Goal: Communication & Community: Answer question/provide support

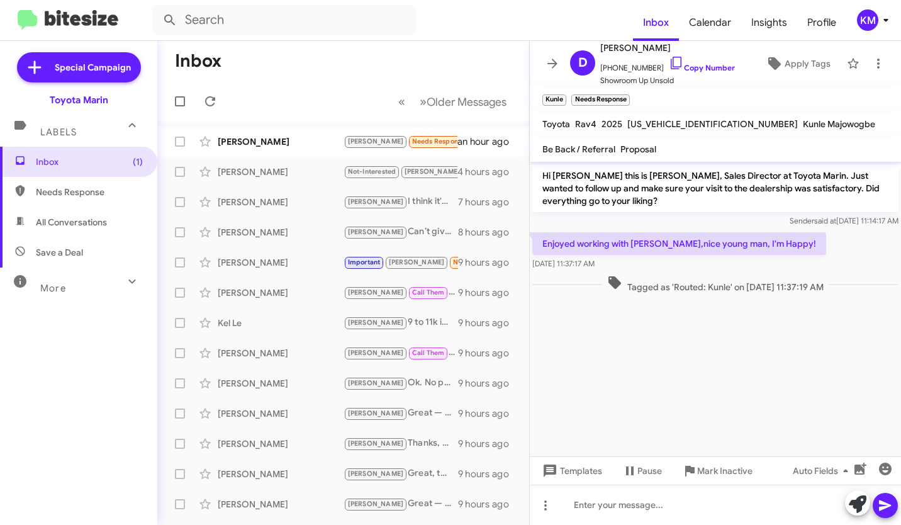
click at [887, 14] on icon at bounding box center [885, 20] width 15 height 15
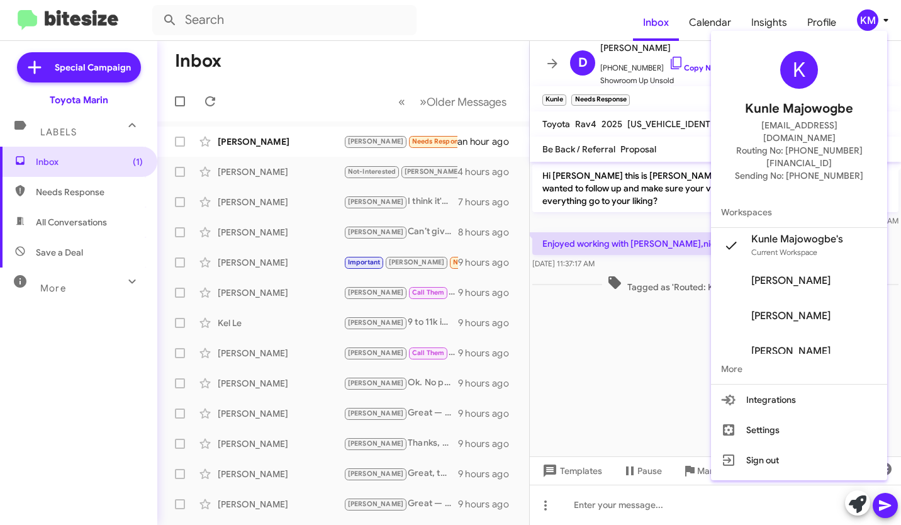
click at [461, 21] on div at bounding box center [450, 262] width 901 height 525
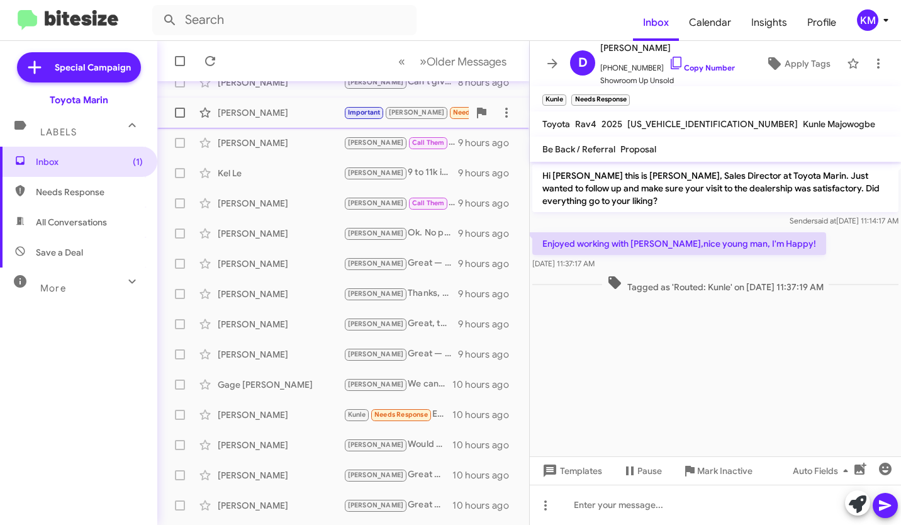
scroll to position [206, 0]
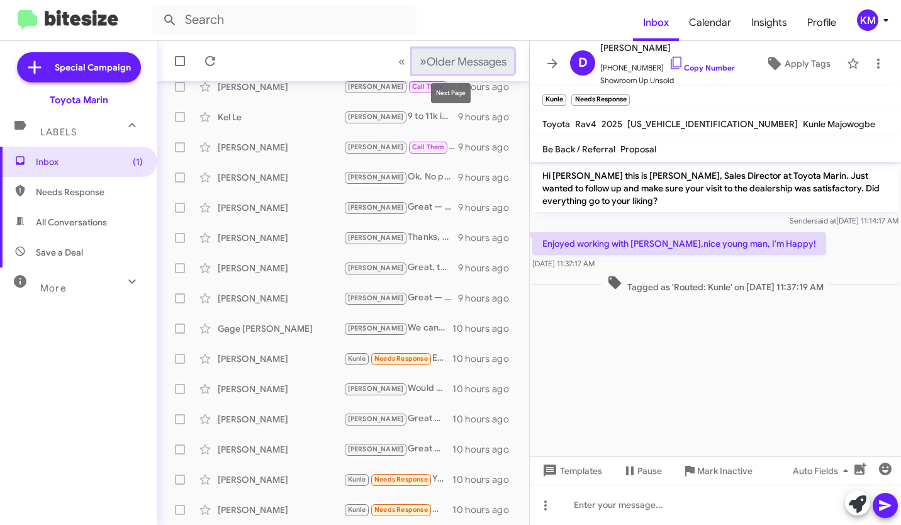
click at [427, 61] on span "Older Messages" at bounding box center [467, 62] width 80 height 14
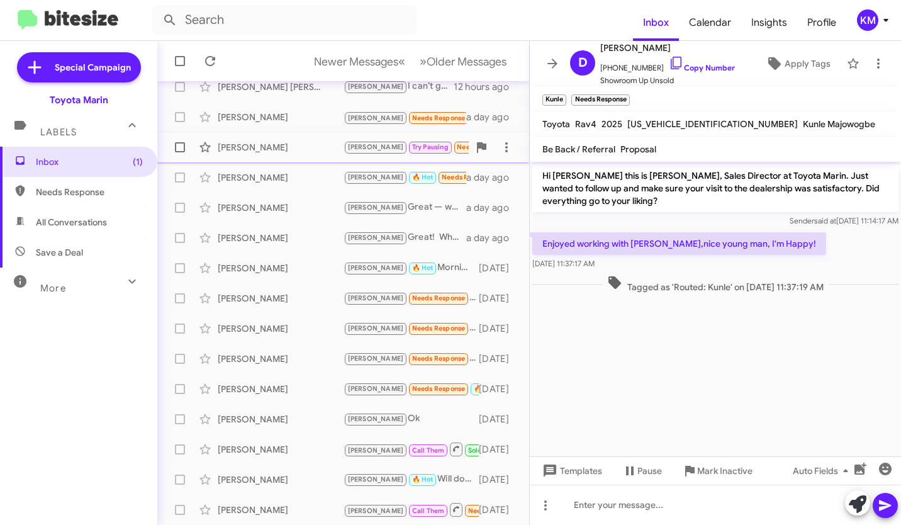
click at [279, 142] on div "Venkata Vellala" at bounding box center [281, 147] width 126 height 13
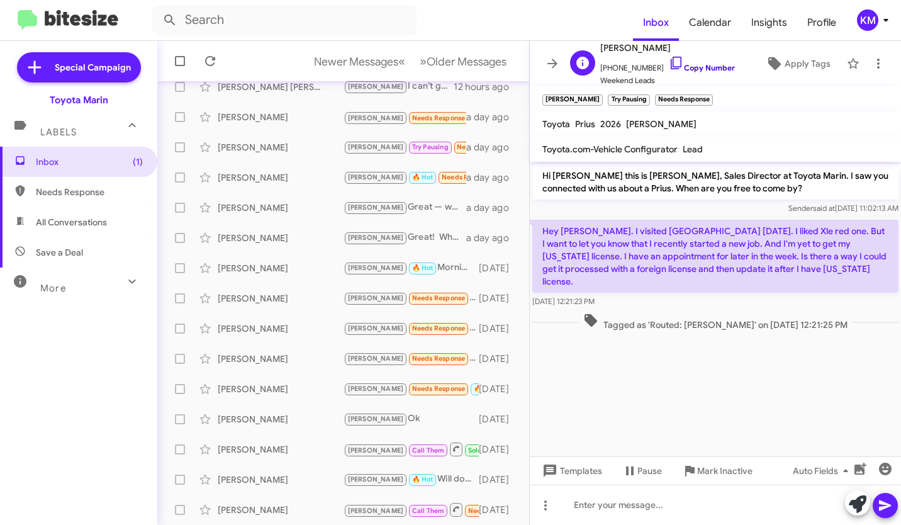
click at [669, 59] on icon at bounding box center [676, 62] width 15 height 15
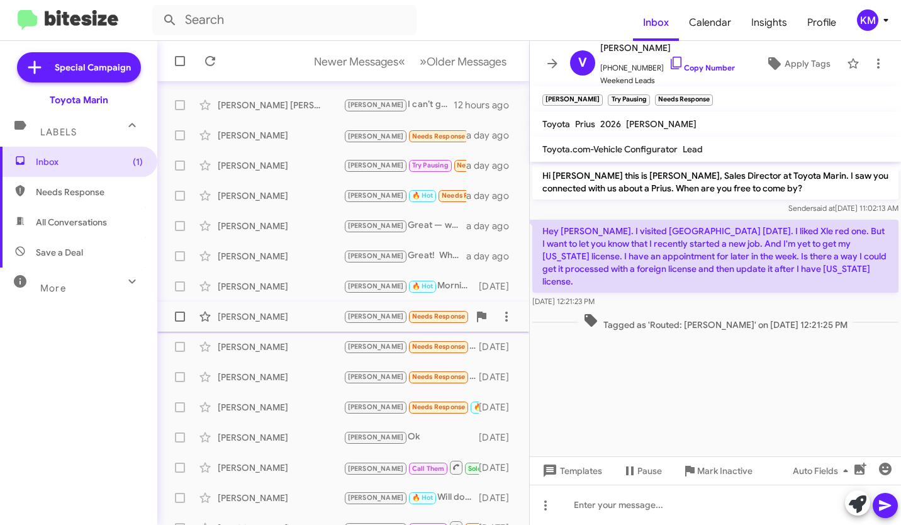
scroll to position [206, 0]
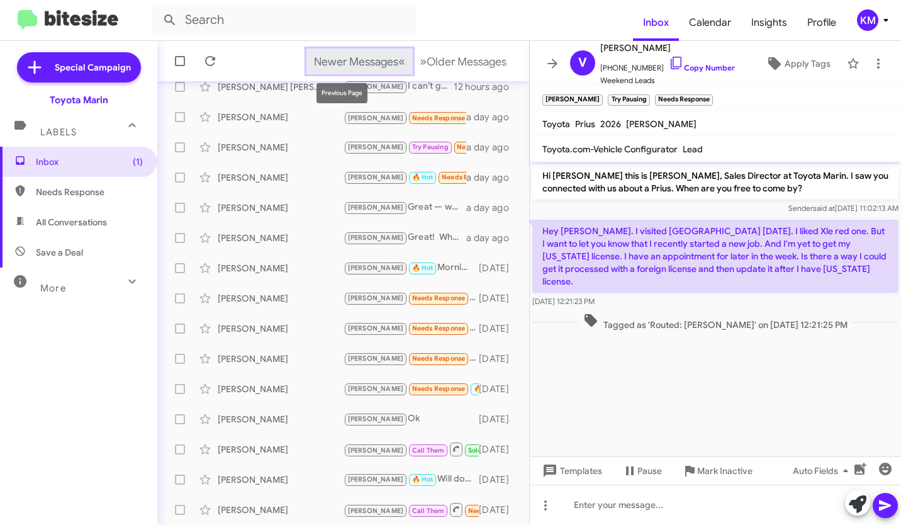
click at [376, 66] on span "Newer Messages" at bounding box center [356, 62] width 84 height 14
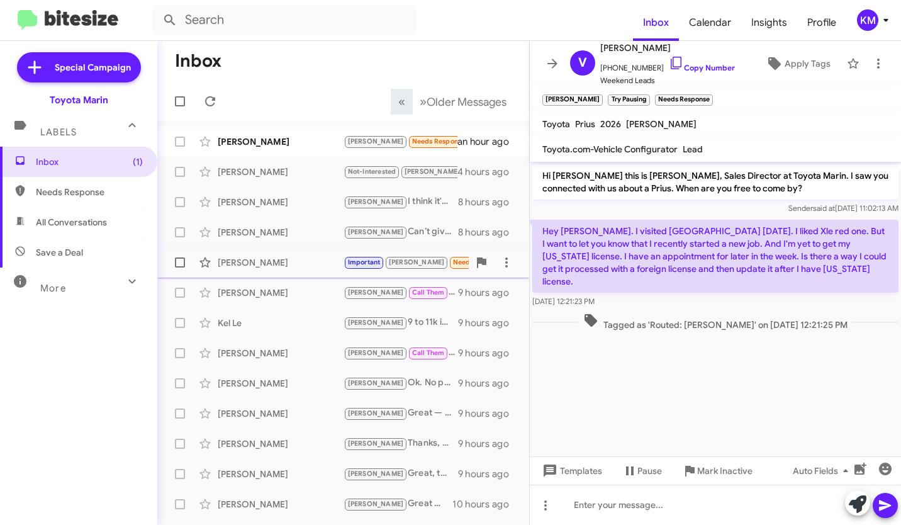
click at [287, 258] on div "[PERSON_NAME]" at bounding box center [281, 262] width 126 height 13
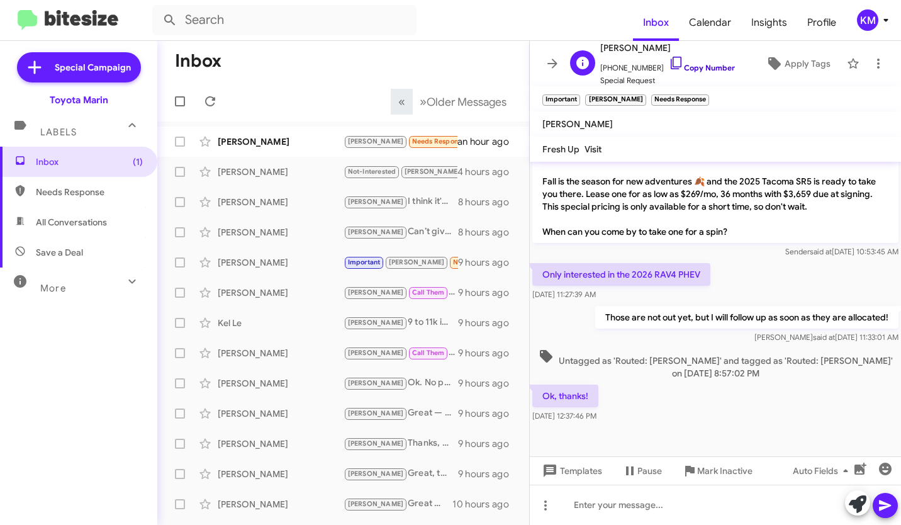
click at [669, 62] on icon at bounding box center [676, 62] width 15 height 15
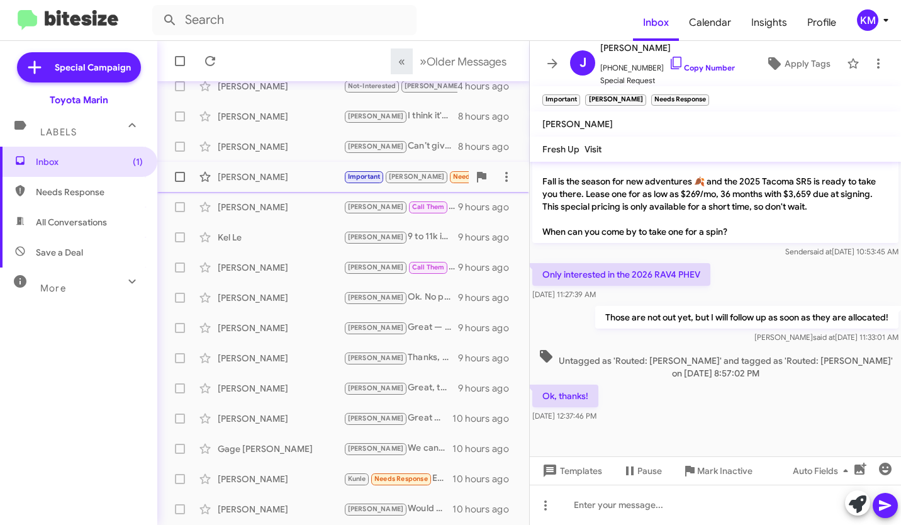
scroll to position [206, 0]
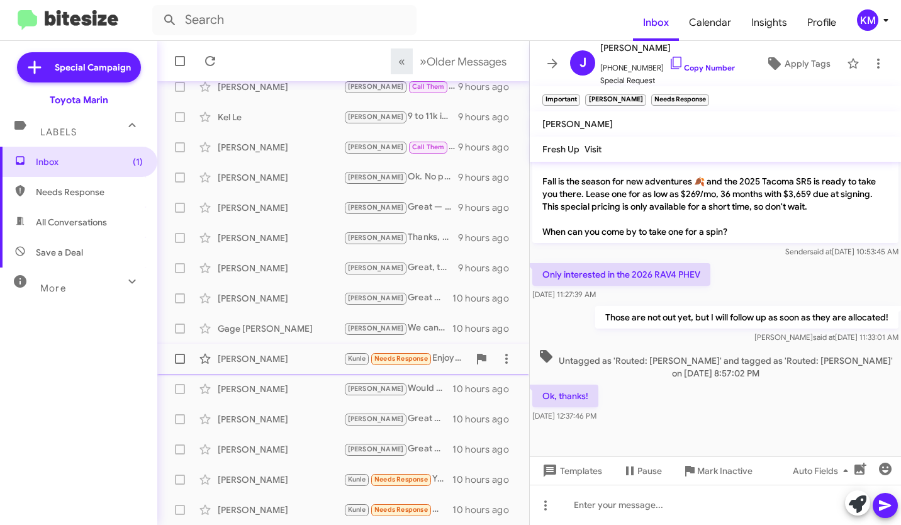
click at [293, 357] on div "[PERSON_NAME]" at bounding box center [281, 358] width 126 height 13
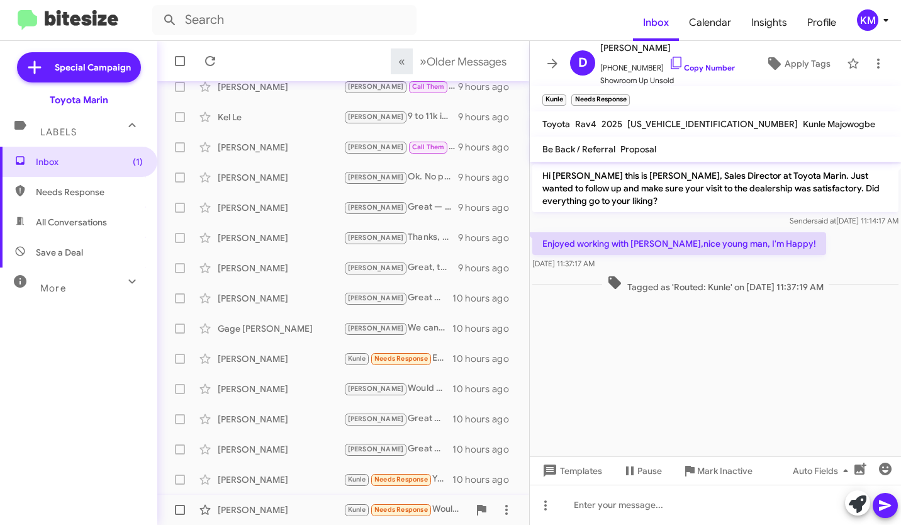
click at [284, 503] on div "[PERSON_NAME]" at bounding box center [281, 509] width 126 height 13
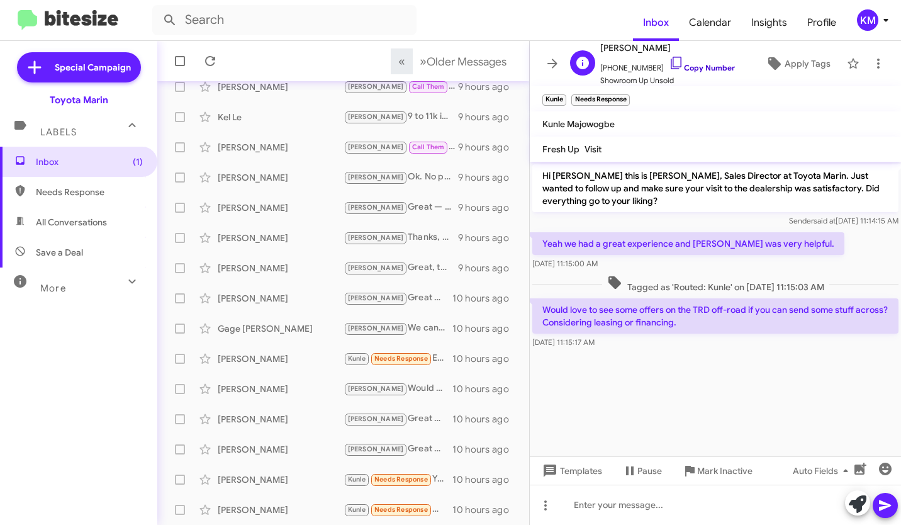
click at [669, 61] on icon at bounding box center [676, 62] width 15 height 15
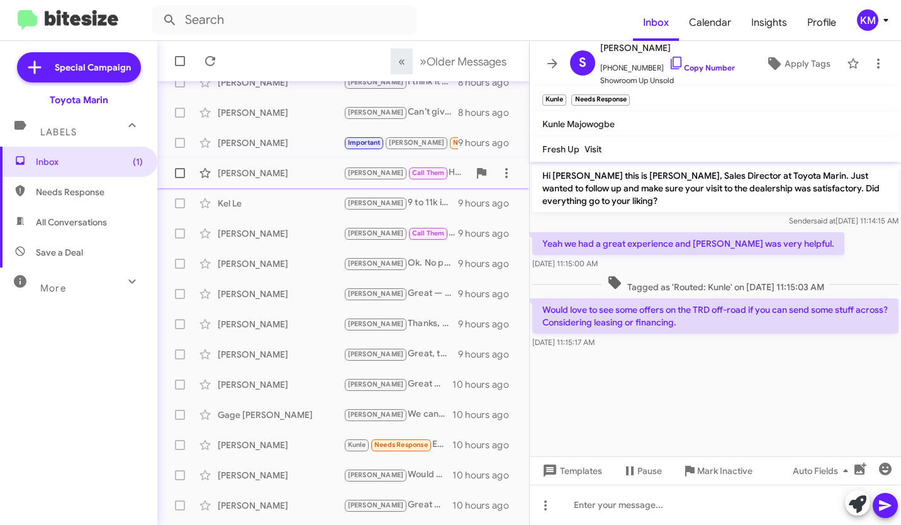
scroll to position [206, 0]
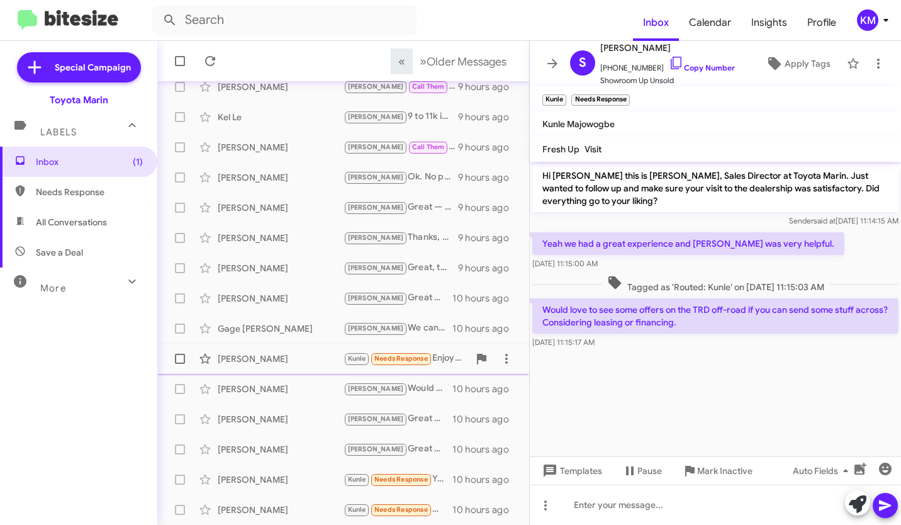
click at [294, 365] on div "Dennis Whiteworth Kunle Needs Response Enjoyed working with Dev,nice young man,…" at bounding box center [343, 358] width 352 height 25
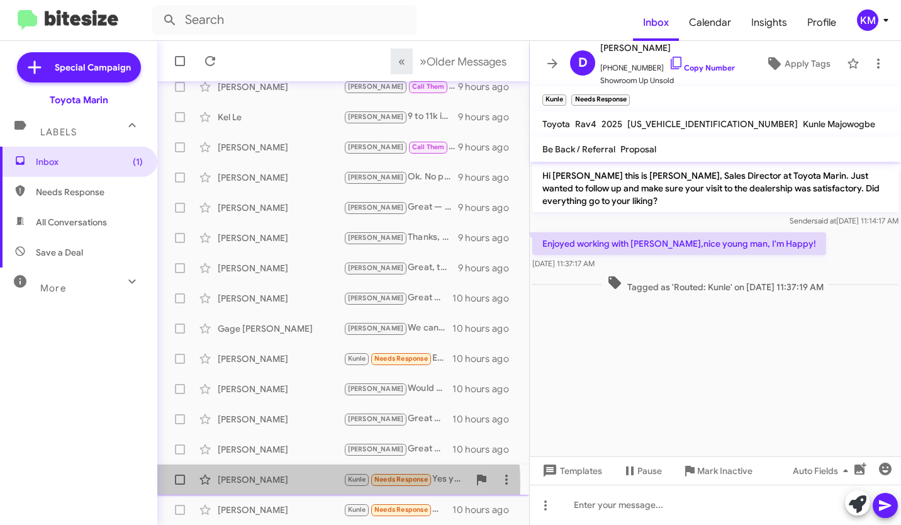
click at [264, 484] on div "[PERSON_NAME]" at bounding box center [281, 479] width 126 height 13
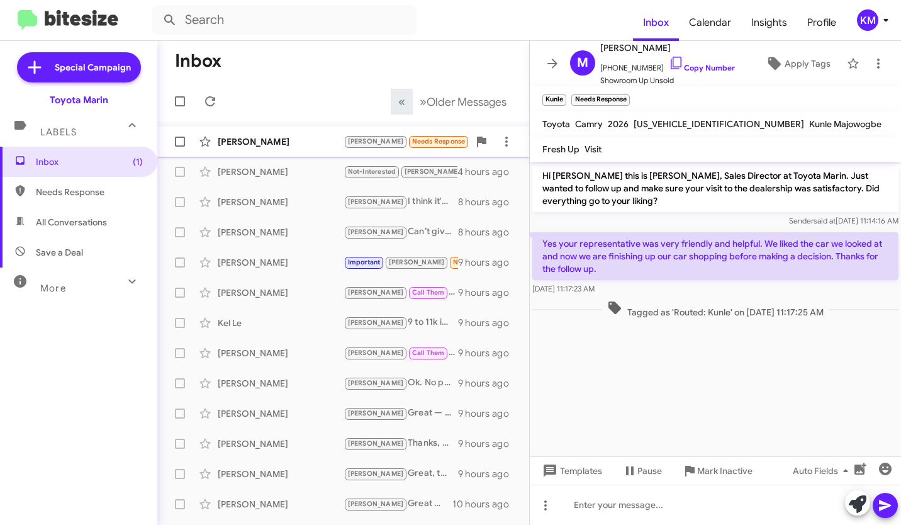
click at [292, 148] on div "Lee Myers Tony Needs Response Are you interested in a 03 Dodge Ram 2500 4x4 ext…" at bounding box center [343, 141] width 352 height 25
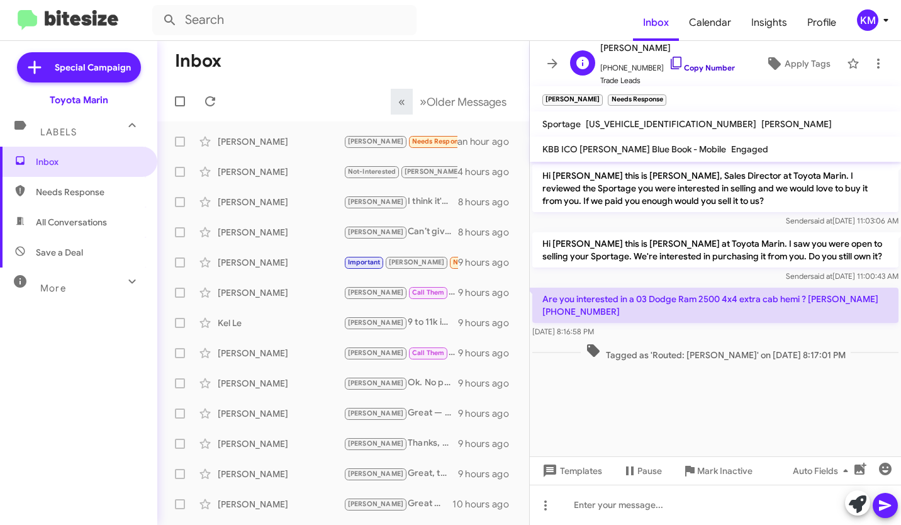
click at [669, 60] on icon at bounding box center [676, 62] width 15 height 15
